Goal: Find contact information: Find contact information

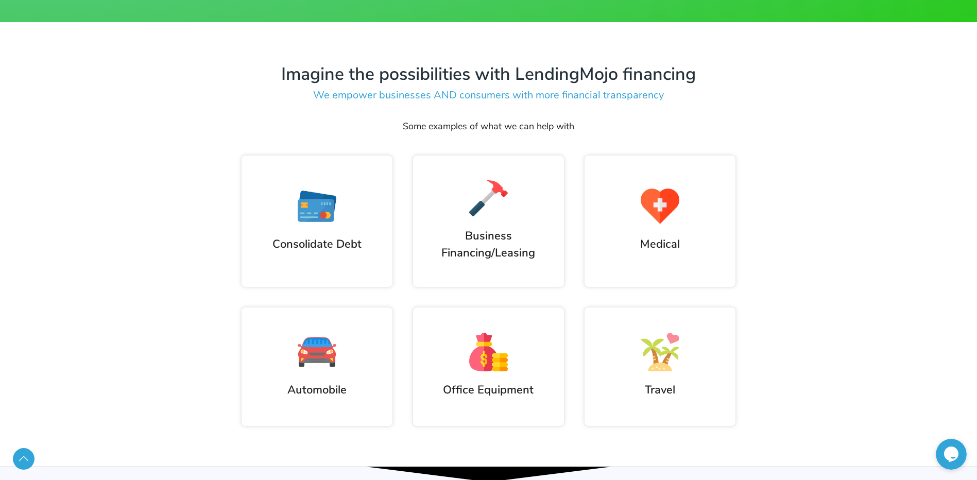
scroll to position [567, 0]
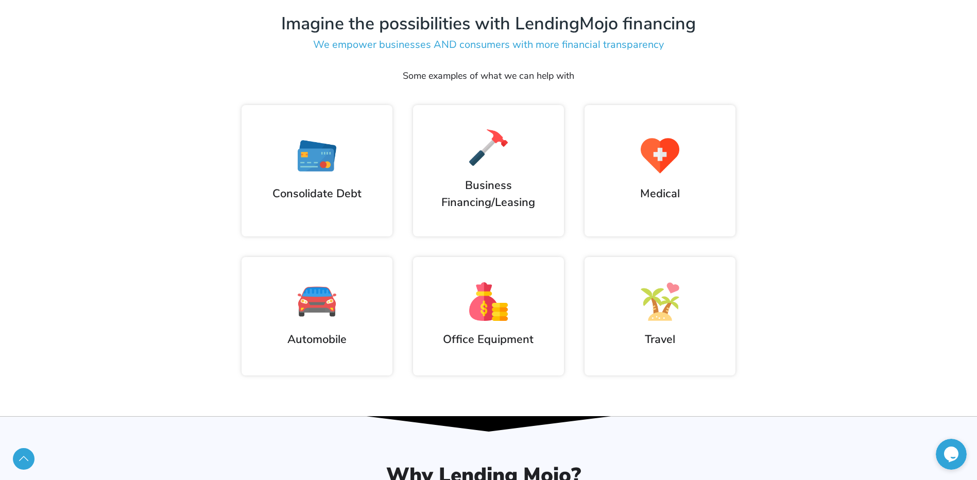
click at [324, 315] on img at bounding box center [317, 301] width 39 height 39
click at [322, 340] on h2 "Automobile" at bounding box center [317, 339] width 130 height 17
click at [318, 298] on img at bounding box center [317, 301] width 39 height 39
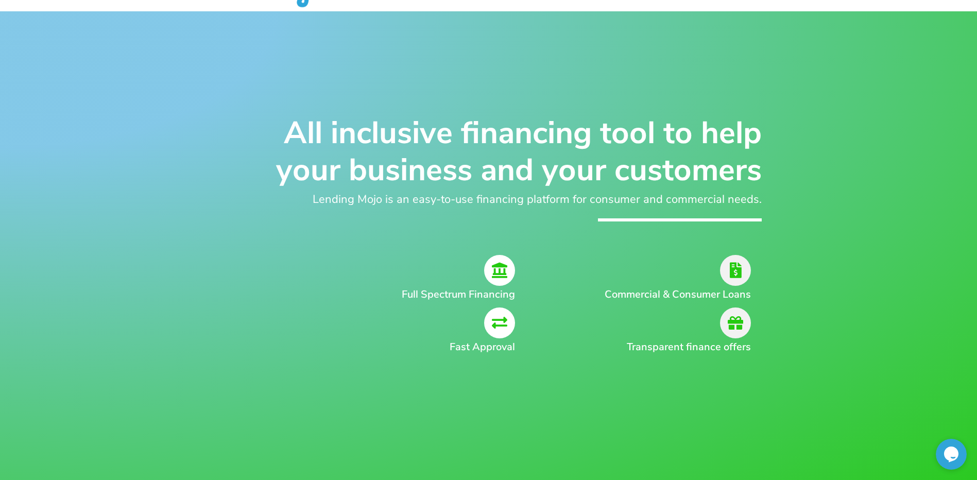
scroll to position [0, 0]
